Goal: Navigation & Orientation: Understand site structure

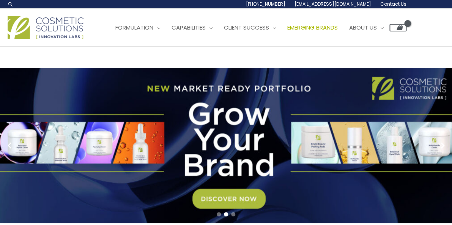
click at [287, 31] on span "Emerging Brands" at bounding box center [312, 28] width 50 height 8
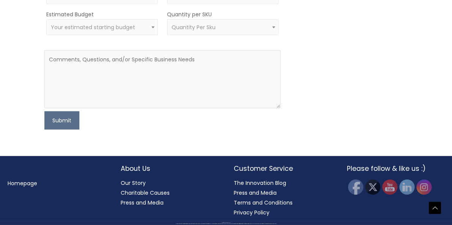
scroll to position [800, 0]
click at [132, 186] on link "Our Story" at bounding box center [133, 183] width 25 height 8
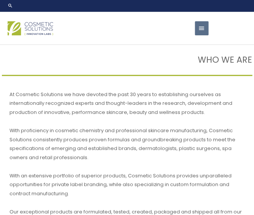
click at [205, 36] on button "Main Menu" at bounding box center [202, 28] width 14 height 14
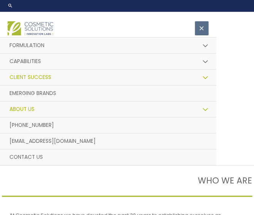
click at [16, 81] on span "Client Success" at bounding box center [30, 77] width 42 height 7
